Goal: Transaction & Acquisition: Purchase product/service

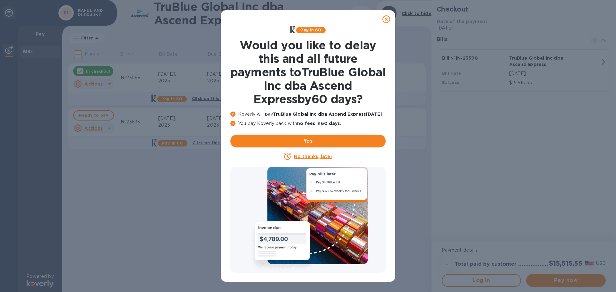
click at [386, 21] on icon at bounding box center [387, 19] width 8 height 8
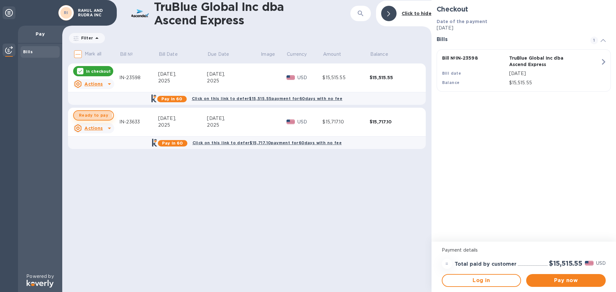
click at [90, 116] on span "Ready to pay" at bounding box center [93, 116] width 29 height 8
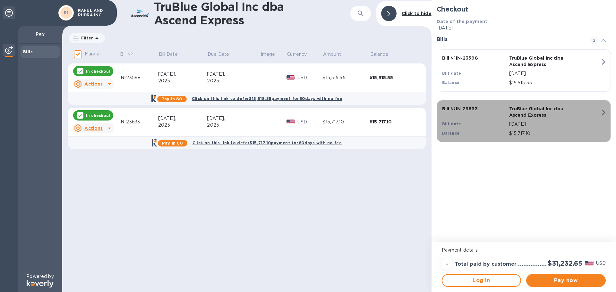
click at [603, 112] on icon "button" at bounding box center [604, 113] width 12 height 12
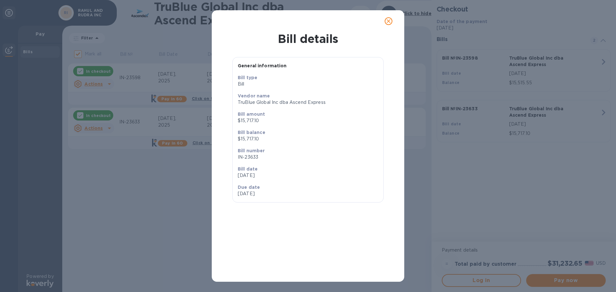
click at [388, 21] on icon "close" at bounding box center [388, 21] width 6 height 6
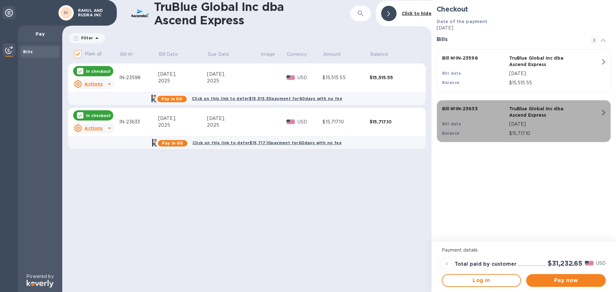
click at [603, 114] on icon "button" at bounding box center [604, 113] width 4 height 6
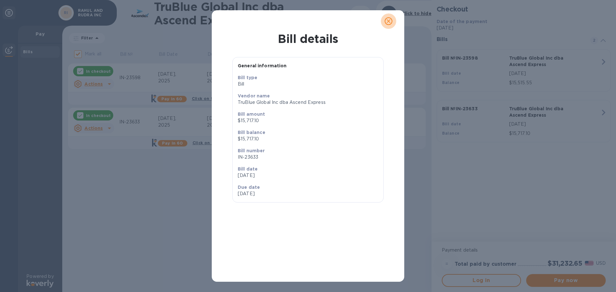
click at [386, 23] on icon "close" at bounding box center [388, 21] width 6 height 6
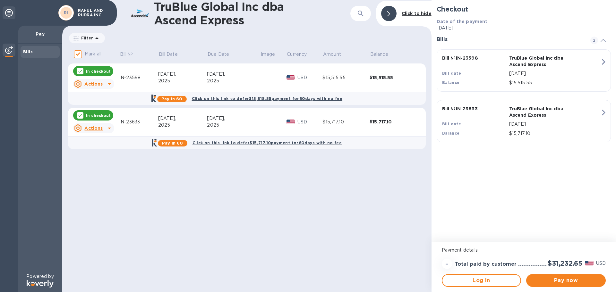
click at [79, 71] on icon at bounding box center [80, 71] width 5 height 5
checkbox input "false"
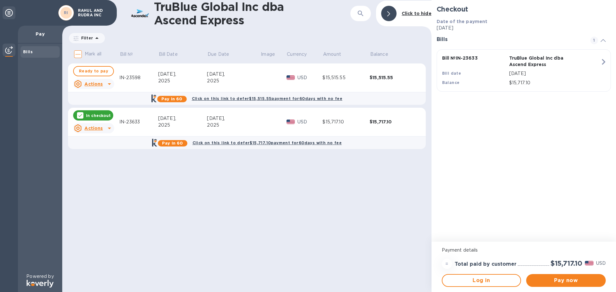
click at [95, 116] on p "In checkout" at bounding box center [98, 115] width 25 height 5
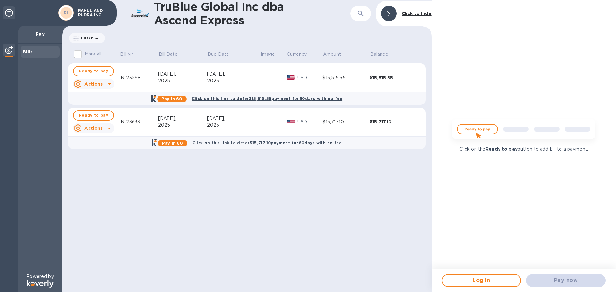
click at [474, 129] on img at bounding box center [524, 131] width 154 height 31
click at [475, 132] on img at bounding box center [524, 131] width 154 height 31
click at [93, 127] on u "Actions" at bounding box center [93, 128] width 18 height 5
click at [104, 153] on b "Open bill" at bounding box center [101, 154] width 21 height 5
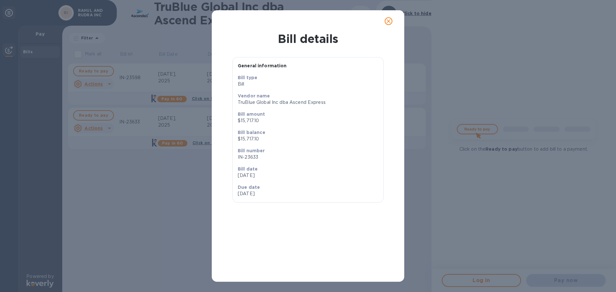
click at [388, 21] on icon "close" at bounding box center [388, 21] width 6 height 6
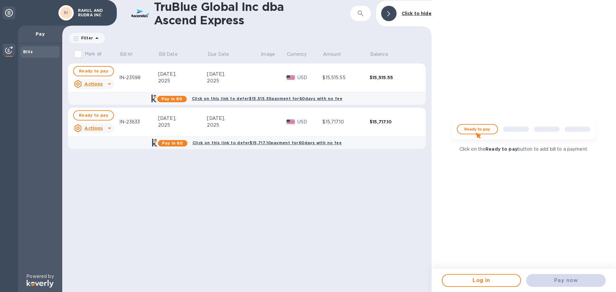
click at [501, 150] on b "Ready to pay" at bounding box center [502, 149] width 32 height 5
click at [479, 132] on img at bounding box center [524, 131] width 154 height 31
click at [479, 131] on img at bounding box center [524, 131] width 154 height 31
click at [478, 281] on span "Log in" at bounding box center [482, 281] width 68 height 8
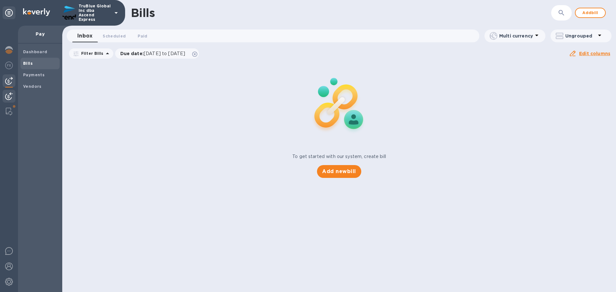
click at [8, 98] on img at bounding box center [9, 96] width 8 height 8
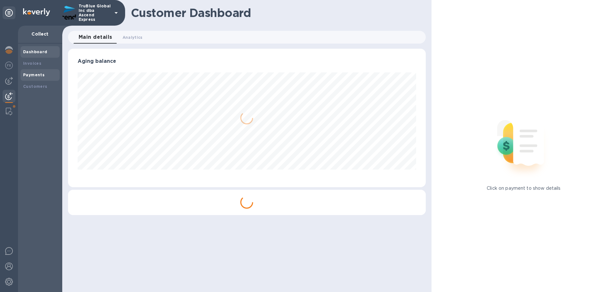
scroll to position [320756, 320539]
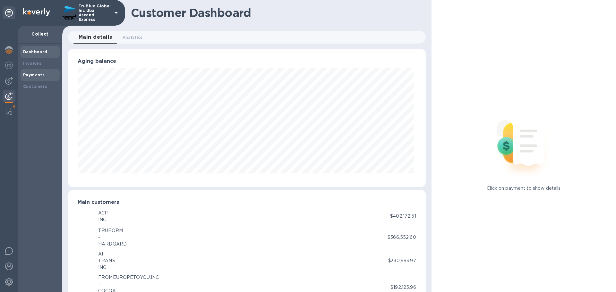
click at [30, 76] on b "Payments" at bounding box center [33, 75] width 21 height 5
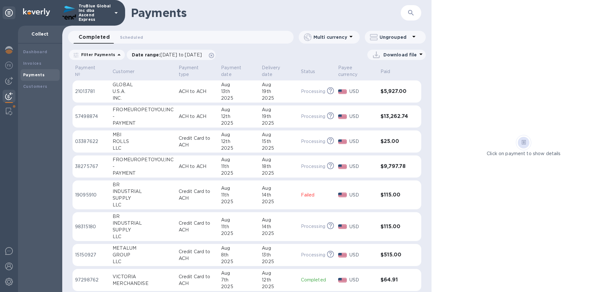
click at [10, 95] on img at bounding box center [9, 96] width 8 height 8
click at [31, 75] on b "Payments" at bounding box center [33, 75] width 21 height 5
click at [298, 112] on td "Processing This payment is under compliance review, which may take up to 3 busi…" at bounding box center [316, 117] width 37 height 22
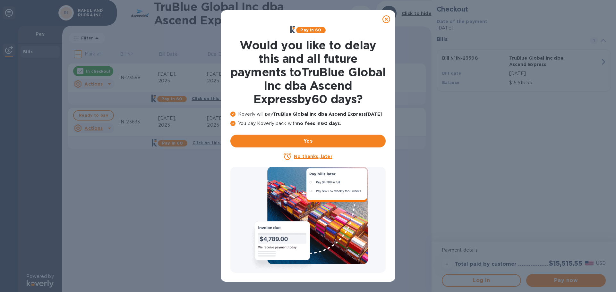
click at [388, 20] on icon at bounding box center [387, 19] width 8 height 8
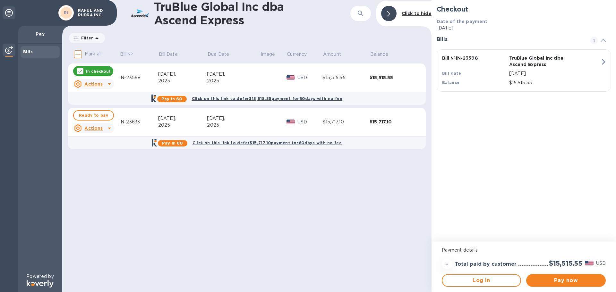
click at [81, 72] on icon at bounding box center [80, 71] width 5 height 5
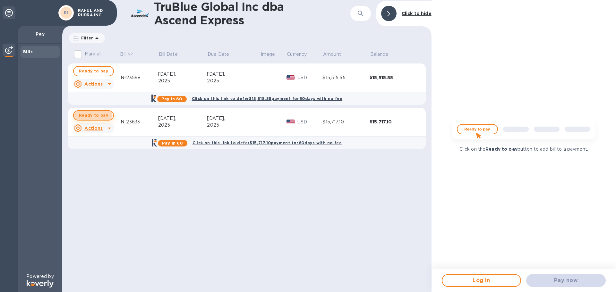
click at [91, 116] on span "Ready to pay" at bounding box center [93, 116] width 29 height 8
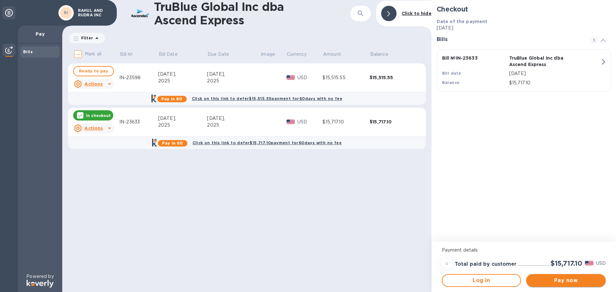
click at [567, 282] on span "Pay now" at bounding box center [565, 281] width 69 height 8
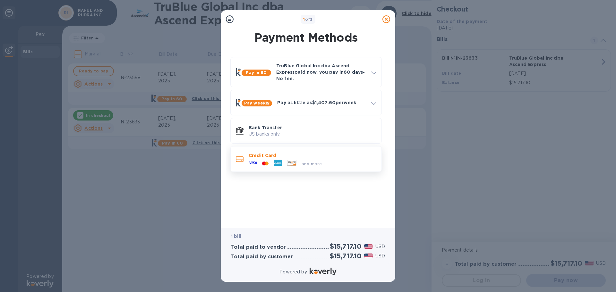
click at [265, 161] on div at bounding box center [266, 164] width 12 height 6
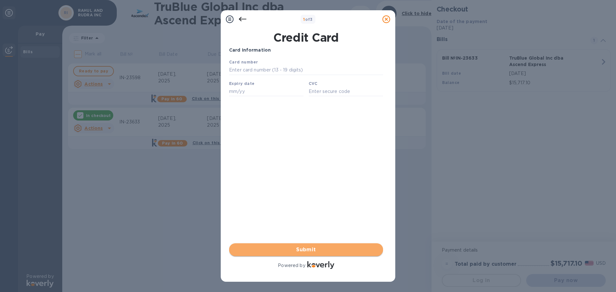
click at [309, 250] on span "Submit" at bounding box center [306, 250] width 144 height 8
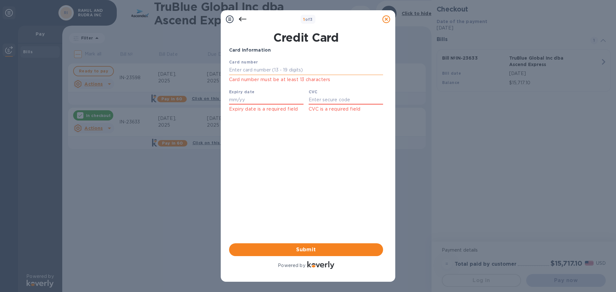
click at [243, 70] on input "text" at bounding box center [306, 70] width 154 height 10
click at [285, 71] on input "[CREDIT_CARD_NUMBER]" at bounding box center [306, 70] width 154 height 10
type input "[CREDIT_CARD_NUMBER]"
click at [280, 94] on div "Expiry date Expiry date is a required field" at bounding box center [267, 101] width 80 height 30
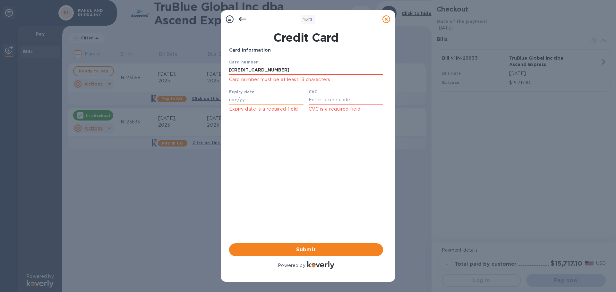
click at [245, 102] on input "text" at bounding box center [266, 100] width 74 height 10
type input "05/29"
click at [314, 100] on input "text" at bounding box center [346, 100] width 74 height 10
type input "0026"
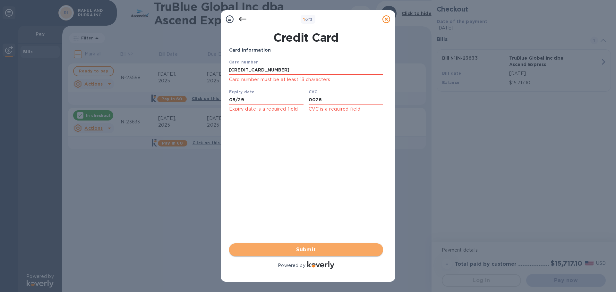
click at [303, 250] on span "Submit" at bounding box center [306, 250] width 144 height 8
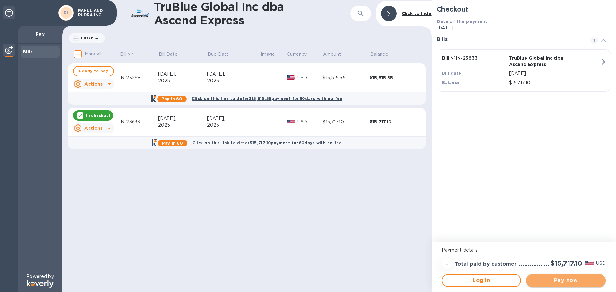
click at [560, 283] on span "Pay now" at bounding box center [565, 281] width 69 height 8
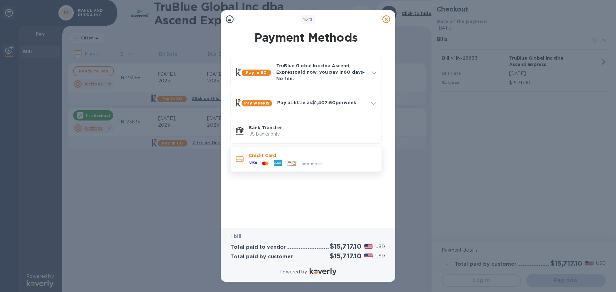
click at [264, 160] on div "and more..." at bounding box center [287, 164] width 82 height 10
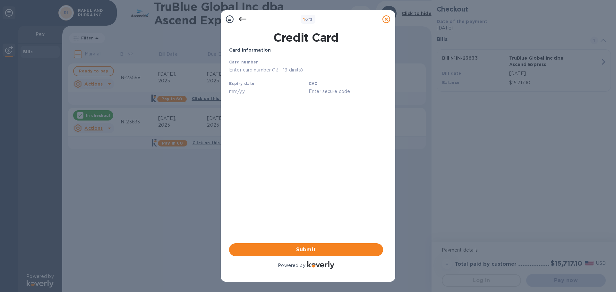
click at [233, 64] on b "Card number" at bounding box center [243, 62] width 29 height 5
click at [232, 68] on input "text" at bounding box center [306, 70] width 154 height 10
type input "[CREDIT_CARD_NUMBER]"
click at [236, 89] on input "text" at bounding box center [266, 92] width 74 height 10
type input "05/29"
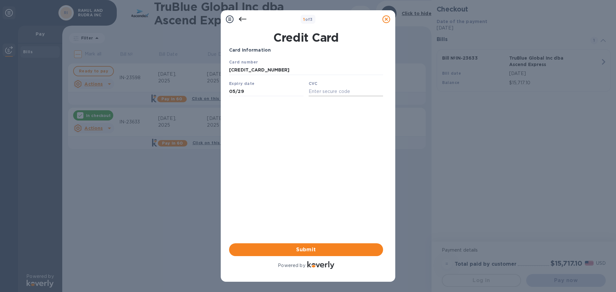
click at [312, 94] on input "text" at bounding box center [346, 92] width 74 height 10
type input "0026"
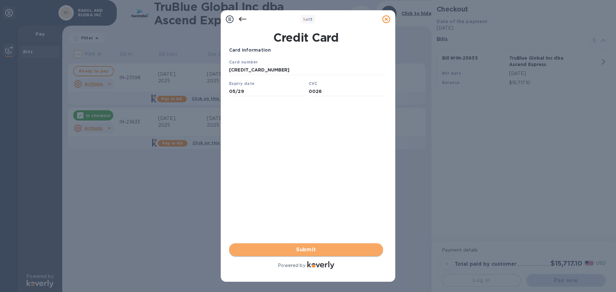
click at [310, 250] on span "Submit" at bounding box center [306, 250] width 144 height 8
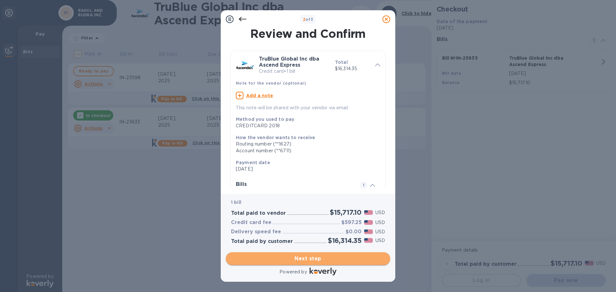
click at [314, 260] on span "Next step" at bounding box center [308, 259] width 154 height 8
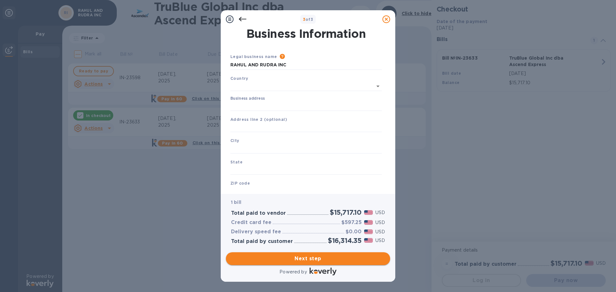
type input "[GEOGRAPHIC_DATA]"
click at [260, 96] on label "Business address" at bounding box center [247, 98] width 34 height 4
click at [260, 100] on input "Business address" at bounding box center [305, 105] width 151 height 10
click at [238, 105] on input "Business address" at bounding box center [305, 105] width 151 height 10
click at [235, 104] on input "Business address" at bounding box center [305, 105] width 151 height 10
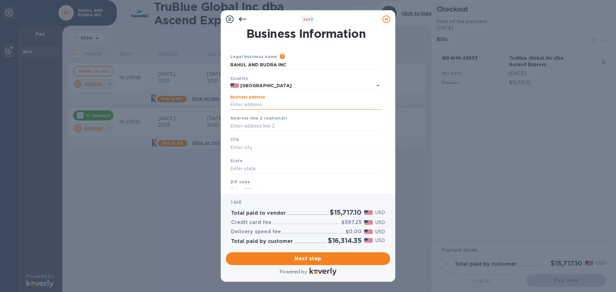
paste input "[STREET_ADDRESS]"
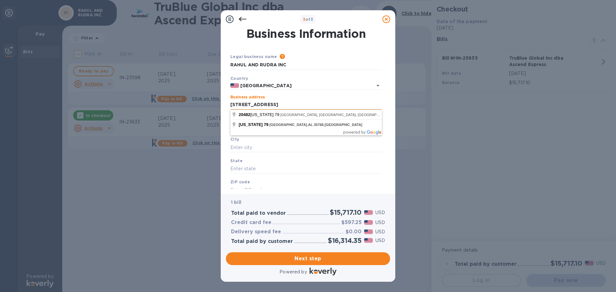
click at [376, 103] on input "[STREET_ADDRESS]" at bounding box center [305, 105] width 151 height 10
type input "20482 [US_STATE] 79"
type input "[GEOGRAPHIC_DATA]"
type input "AL"
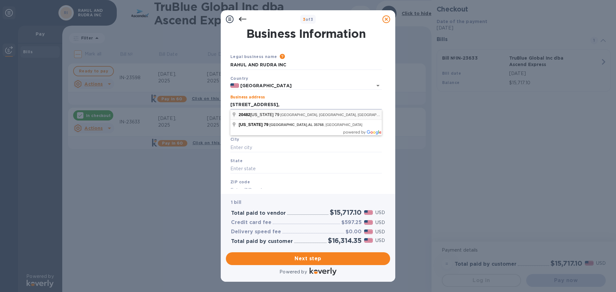
type input "35768"
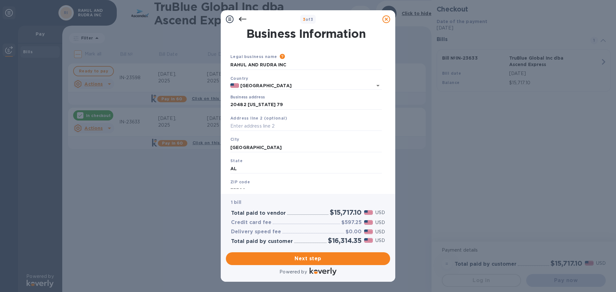
scroll to position [21, 0]
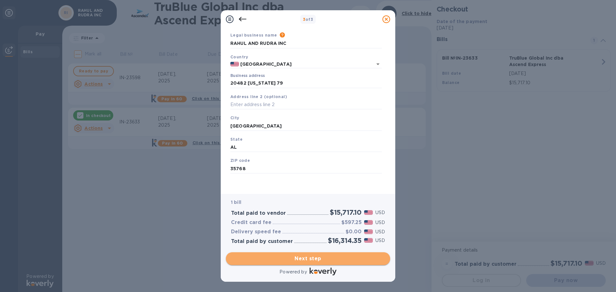
click at [308, 260] on span "Next step" at bounding box center [308, 259] width 154 height 8
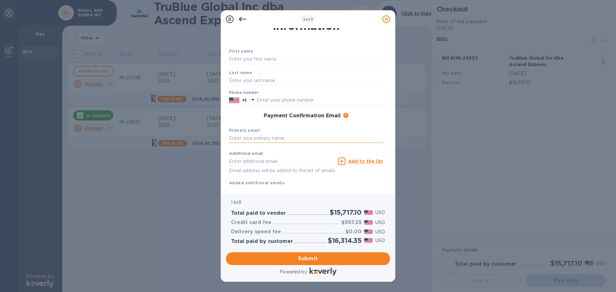
click at [233, 139] on input "text" at bounding box center [306, 139] width 154 height 10
click at [247, 137] on input "Rah" at bounding box center [306, 139] width 154 height 10
drag, startPoint x: 248, startPoint y: 138, endPoint x: 223, endPoint y: 138, distance: 24.7
click at [223, 138] on div "Payment Contact Information First name Last name Phone number +1 Payment Confir…" at bounding box center [308, 111] width 175 height 166
paste input "AHUL"
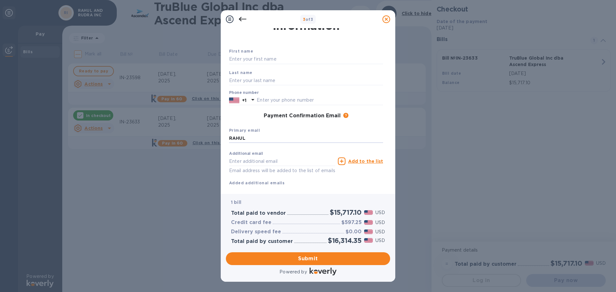
type input "RAHUL"
click at [278, 184] on b "Added additional emails" at bounding box center [257, 183] width 56 height 5
click at [249, 163] on input "text" at bounding box center [282, 162] width 106 height 10
click at [343, 162] on icon at bounding box center [342, 162] width 8 height 8
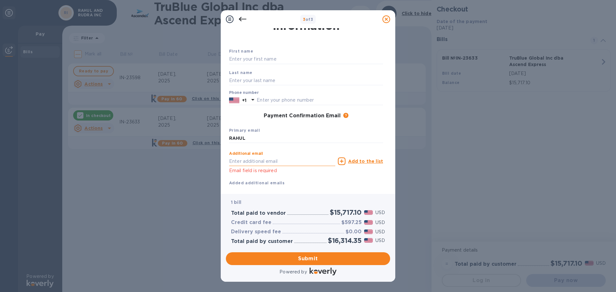
click at [241, 162] on input "text" at bounding box center [282, 162] width 106 height 10
paste input "[EMAIL_ADDRESS][DOMAIN_NAME]"
type input "[EMAIL_ADDRESS][DOMAIN_NAME]"
click at [308, 177] on div "Additional email [EMAIL_ADDRESS][DOMAIN_NAME] Email field is required Add to th…" at bounding box center [306, 167] width 154 height 38
click at [266, 184] on b "Added additional emails" at bounding box center [257, 183] width 56 height 5
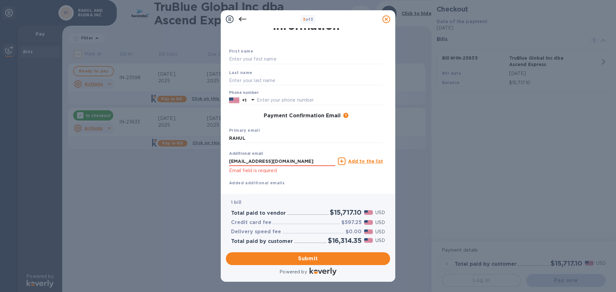
click at [344, 162] on icon at bounding box center [342, 162] width 8 height 8
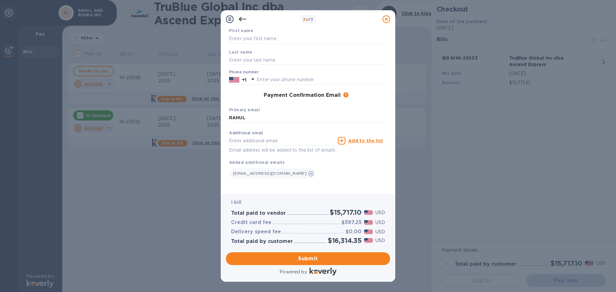
scroll to position [49, 0]
click at [305, 259] on span "Submit" at bounding box center [308, 259] width 154 height 8
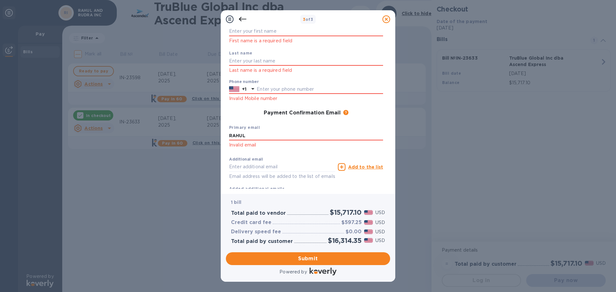
scroll to position [0, 0]
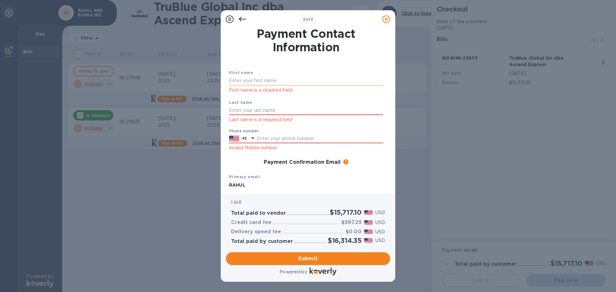
click at [238, 80] on input "text" at bounding box center [306, 81] width 154 height 10
click at [236, 82] on input "text" at bounding box center [306, 81] width 154 height 10
paste input "[PERSON_NAME]"
type input "[PERSON_NAME]"
click at [233, 110] on input "text" at bounding box center [306, 111] width 154 height 10
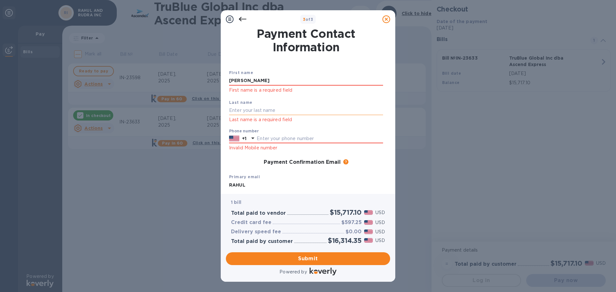
click at [234, 111] on input "text" at bounding box center [306, 111] width 154 height 10
paste input "RUDRA"
type input "RUDRA"
click at [259, 138] on input "text" at bounding box center [320, 139] width 126 height 10
click at [258, 138] on input "text" at bounding box center [320, 139] width 126 height 10
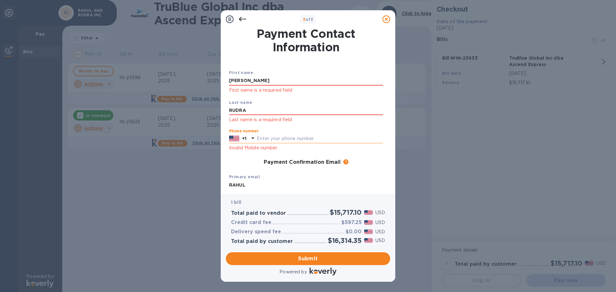
paste input "9316368890"
type input "9316368890"
click at [309, 183] on input "RAHUL" at bounding box center [306, 185] width 154 height 10
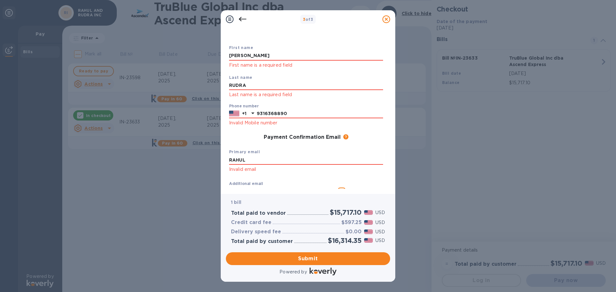
scroll to position [24, 0]
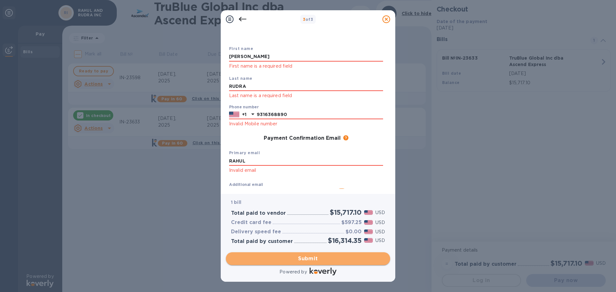
click at [305, 259] on span "Submit" at bounding box center [308, 259] width 154 height 8
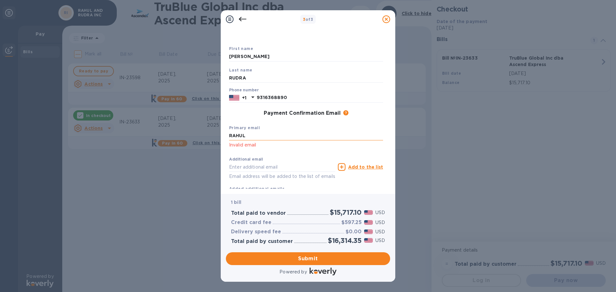
click at [250, 137] on input "RAHUL" at bounding box center [306, 136] width 154 height 10
type input "R"
click at [286, 137] on input "[EMAIL_ADDRESS][DOMAIN_NAME]" at bounding box center [306, 136] width 154 height 10
type input "[EMAIL_ADDRESS][DOMAIN_NAME]"
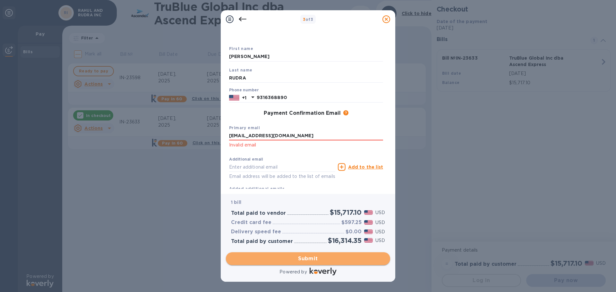
click at [304, 262] on span "Submit" at bounding box center [308, 259] width 154 height 8
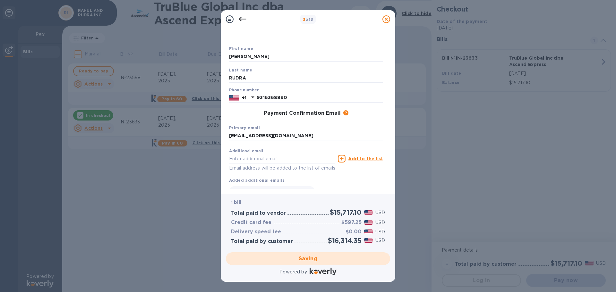
click at [305, 259] on div "Saving" at bounding box center [307, 259] width 169 height 18
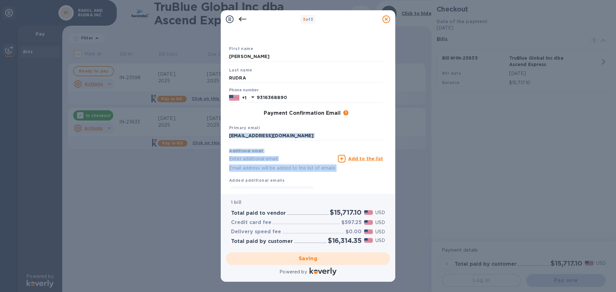
drag, startPoint x: 387, startPoint y: 125, endPoint x: 387, endPoint y: 167, distance: 41.1
click at [387, 166] on div "Payment Contact Information First name [PERSON_NAME] Last name [PERSON_NAME] Ph…" at bounding box center [308, 108] width 164 height 161
click at [369, 126] on div "Primary email [EMAIL_ADDRESS][DOMAIN_NAME]" at bounding box center [306, 132] width 159 height 21
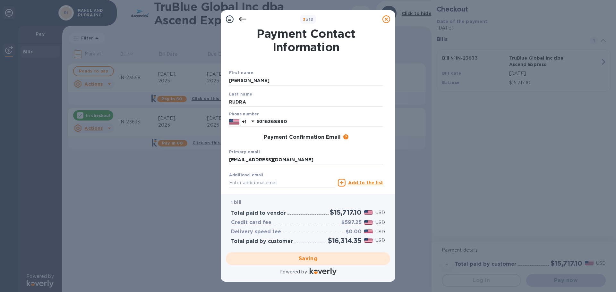
scroll to position [49, 0]
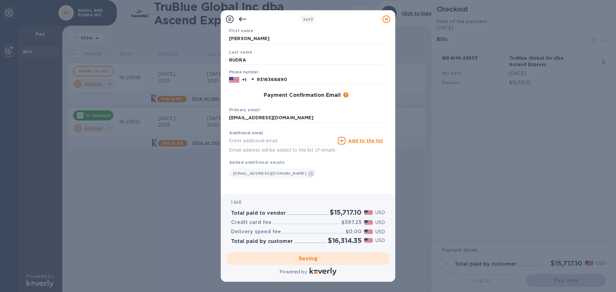
click at [302, 261] on div "Saving" at bounding box center [307, 259] width 169 height 18
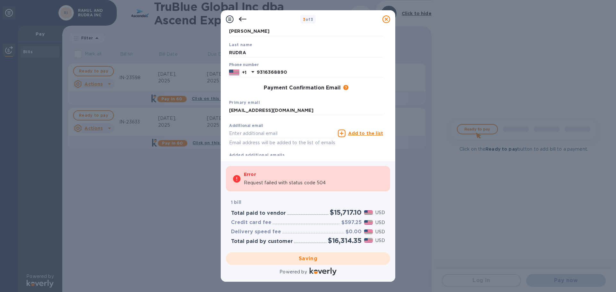
checkbox input "true"
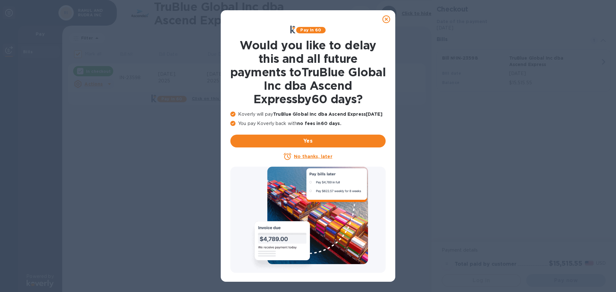
click at [388, 20] on icon at bounding box center [387, 19] width 8 height 8
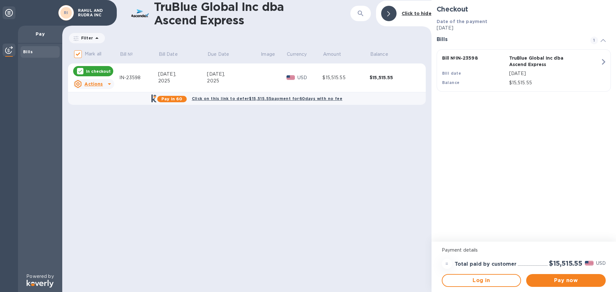
click at [8, 51] on img at bounding box center [9, 50] width 8 height 8
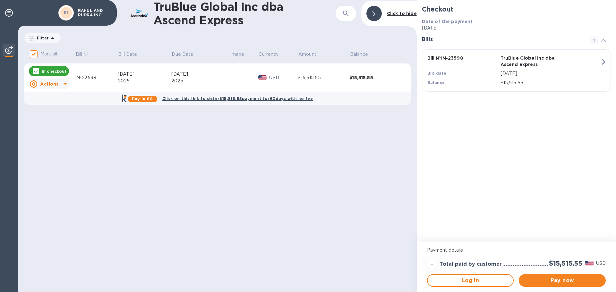
click at [8, 51] on img at bounding box center [9, 50] width 8 height 8
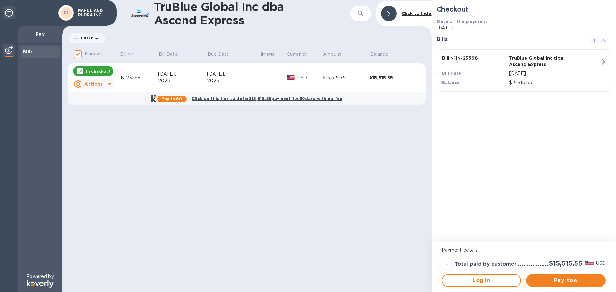
click at [8, 51] on img at bounding box center [9, 50] width 8 height 8
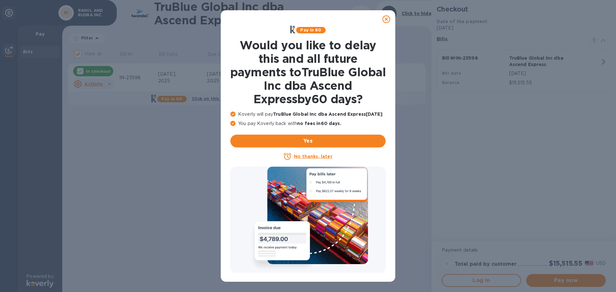
click at [388, 20] on icon at bounding box center [387, 19] width 8 height 8
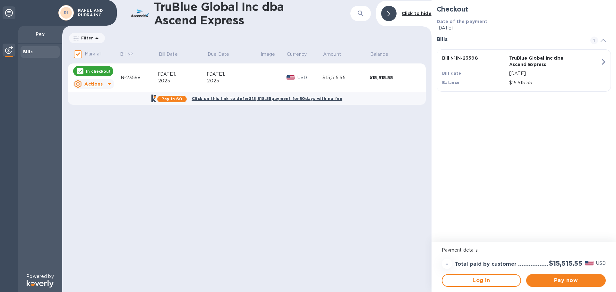
click at [10, 50] on img at bounding box center [9, 50] width 8 height 8
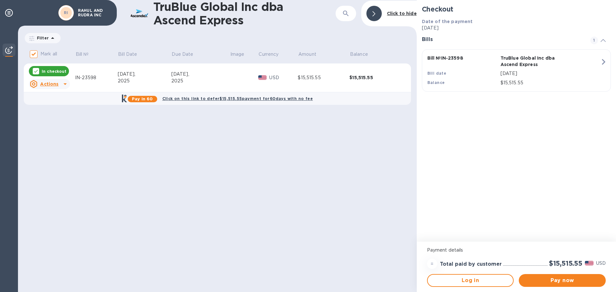
click at [10, 50] on img at bounding box center [9, 50] width 8 height 8
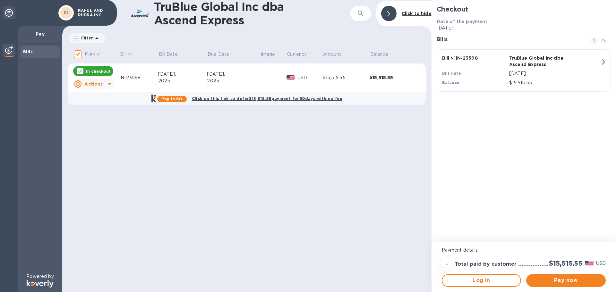
click at [10, 50] on img at bounding box center [9, 50] width 8 height 8
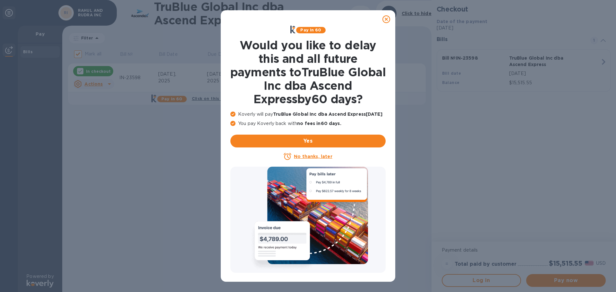
click at [388, 20] on icon at bounding box center [387, 19] width 8 height 8
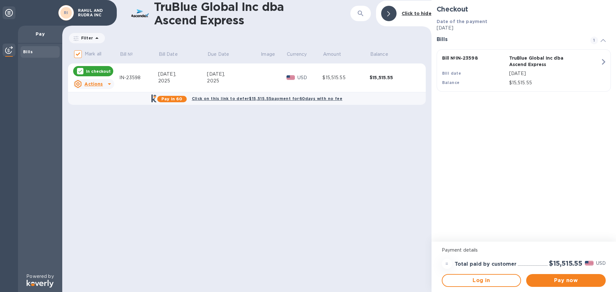
click at [413, 14] on b "Click to hide" at bounding box center [417, 13] width 30 height 5
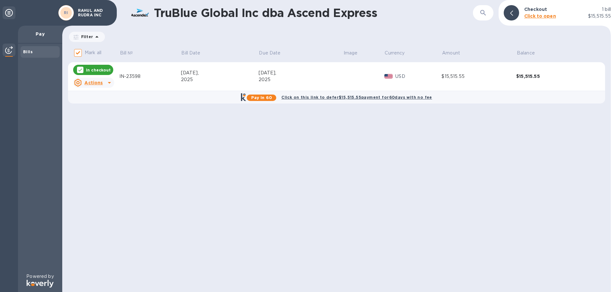
click at [7, 50] on img at bounding box center [9, 50] width 8 height 8
